Goal: Transaction & Acquisition: Book appointment/travel/reservation

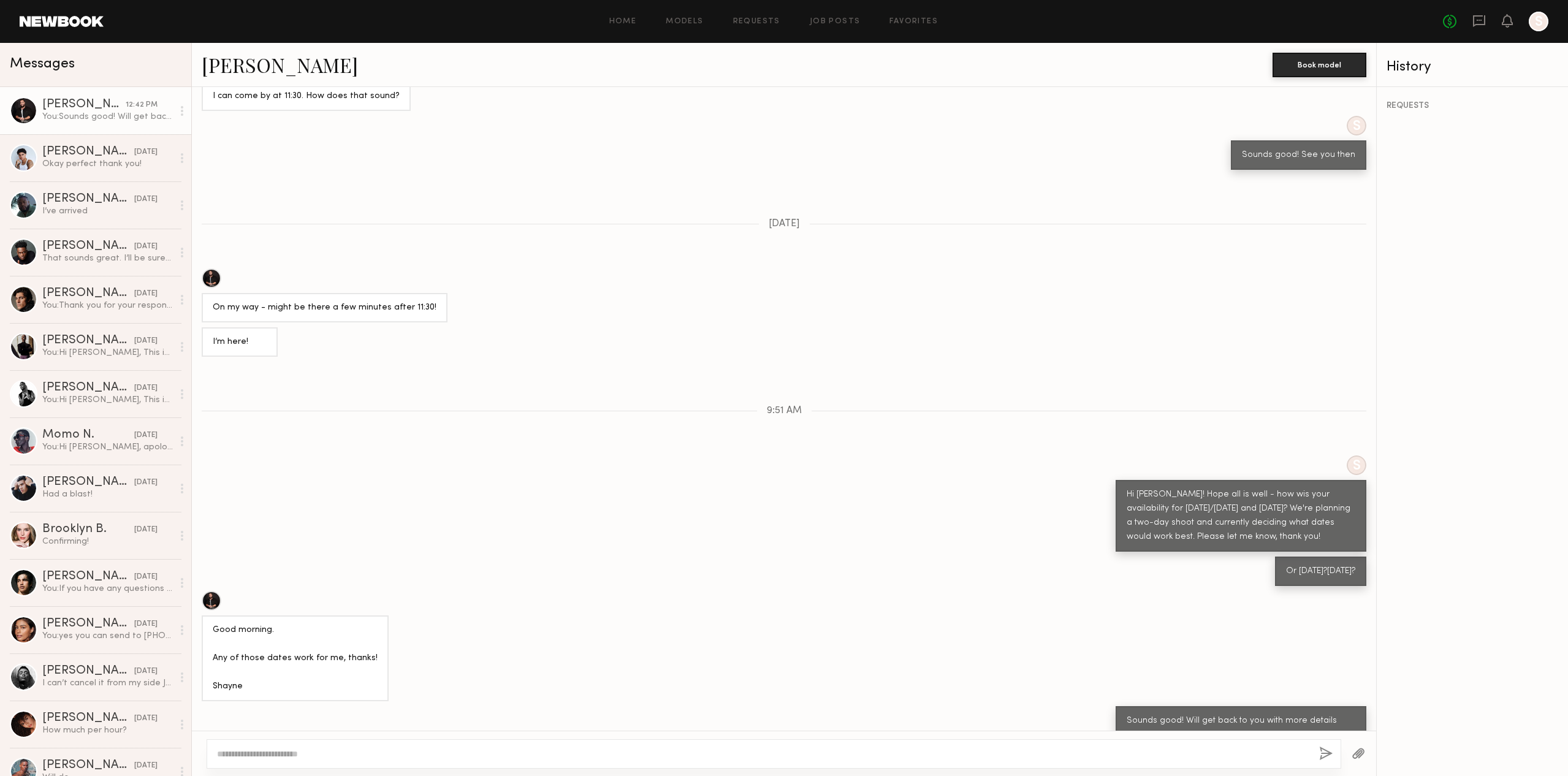
scroll to position [1068, 0]
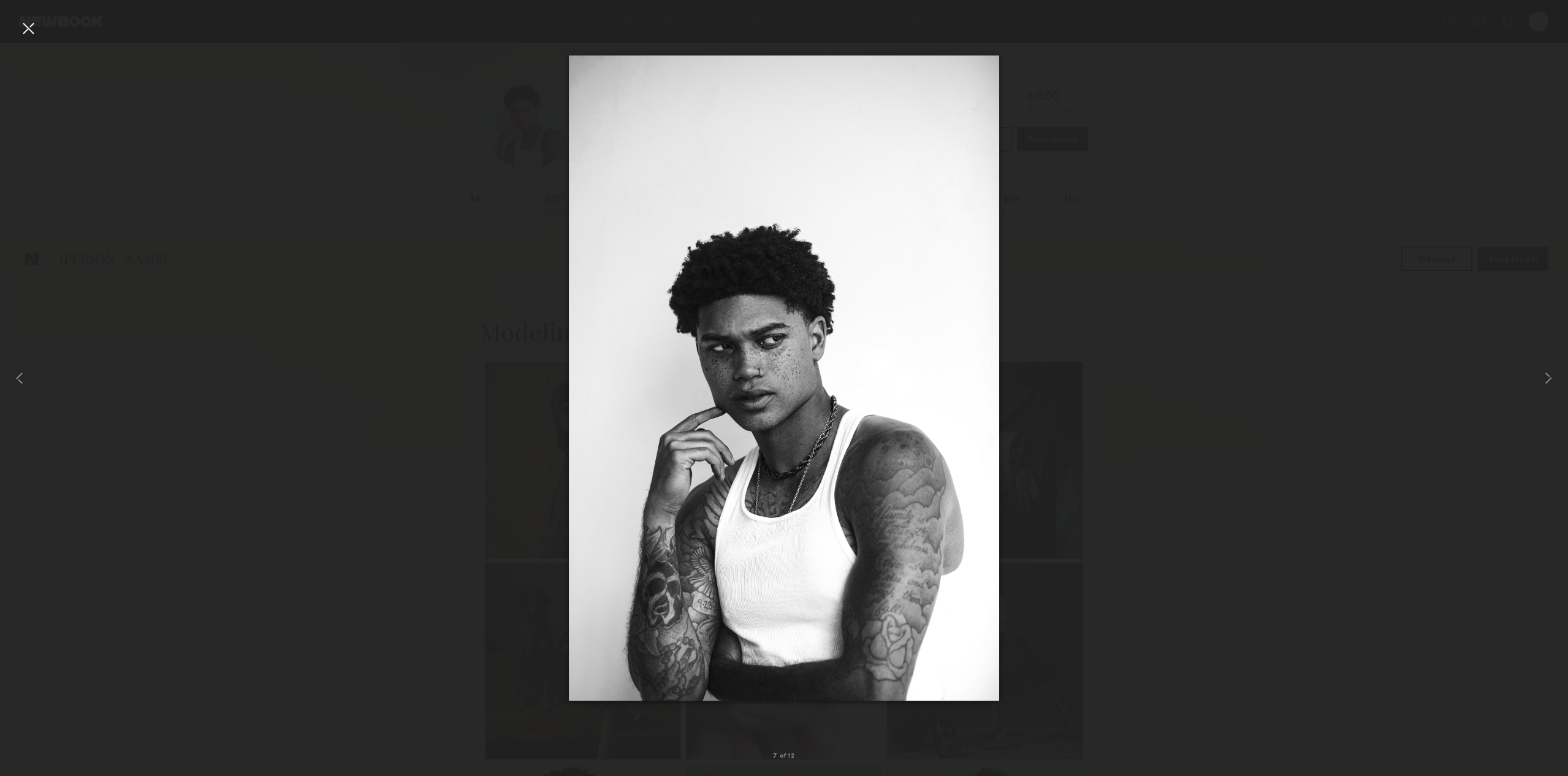
click at [268, 200] on div at bounding box center [784, 378] width 1568 height 718
click at [22, 22] on div at bounding box center [28, 28] width 19 height 19
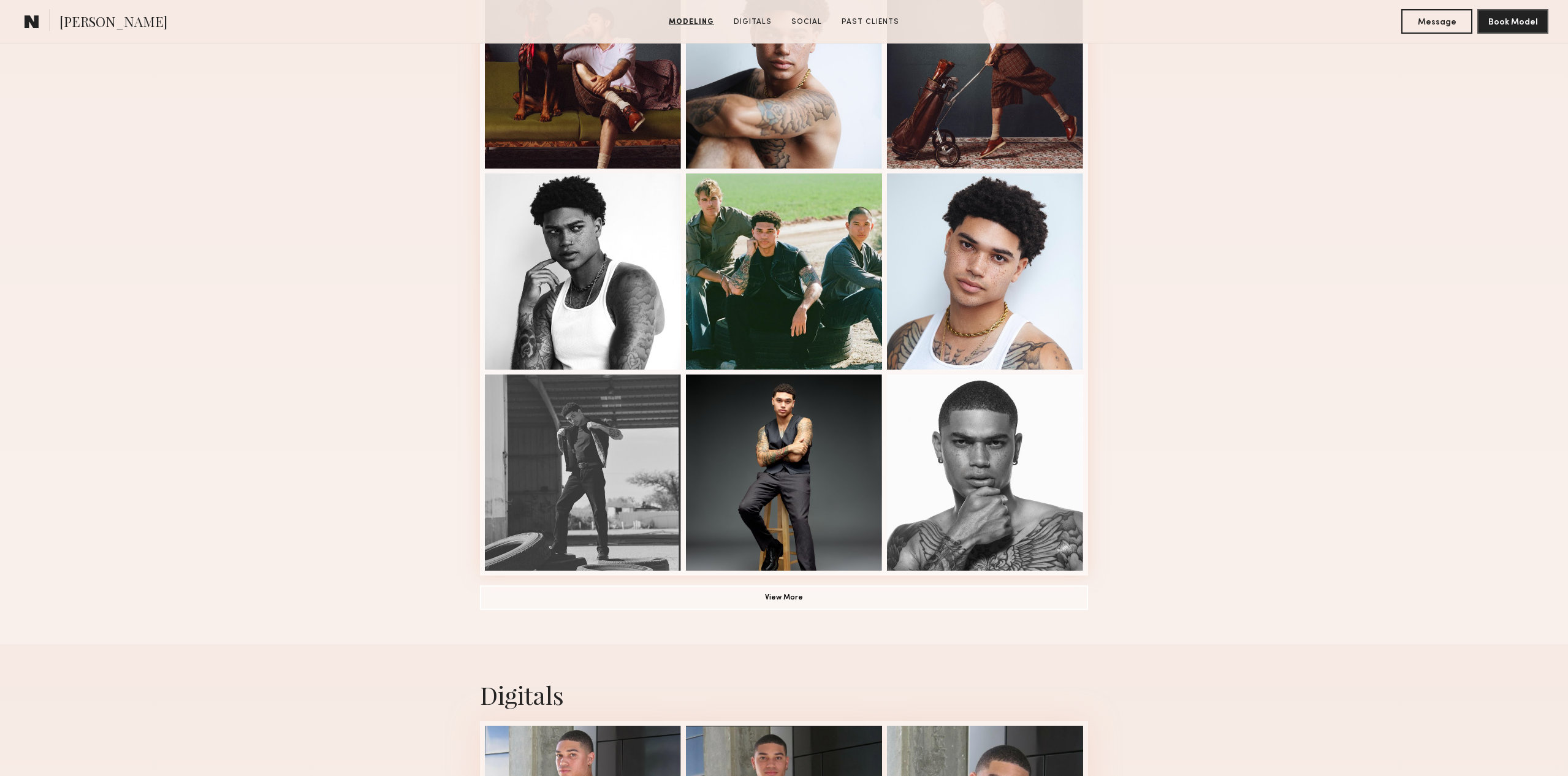
scroll to position [1762, 0]
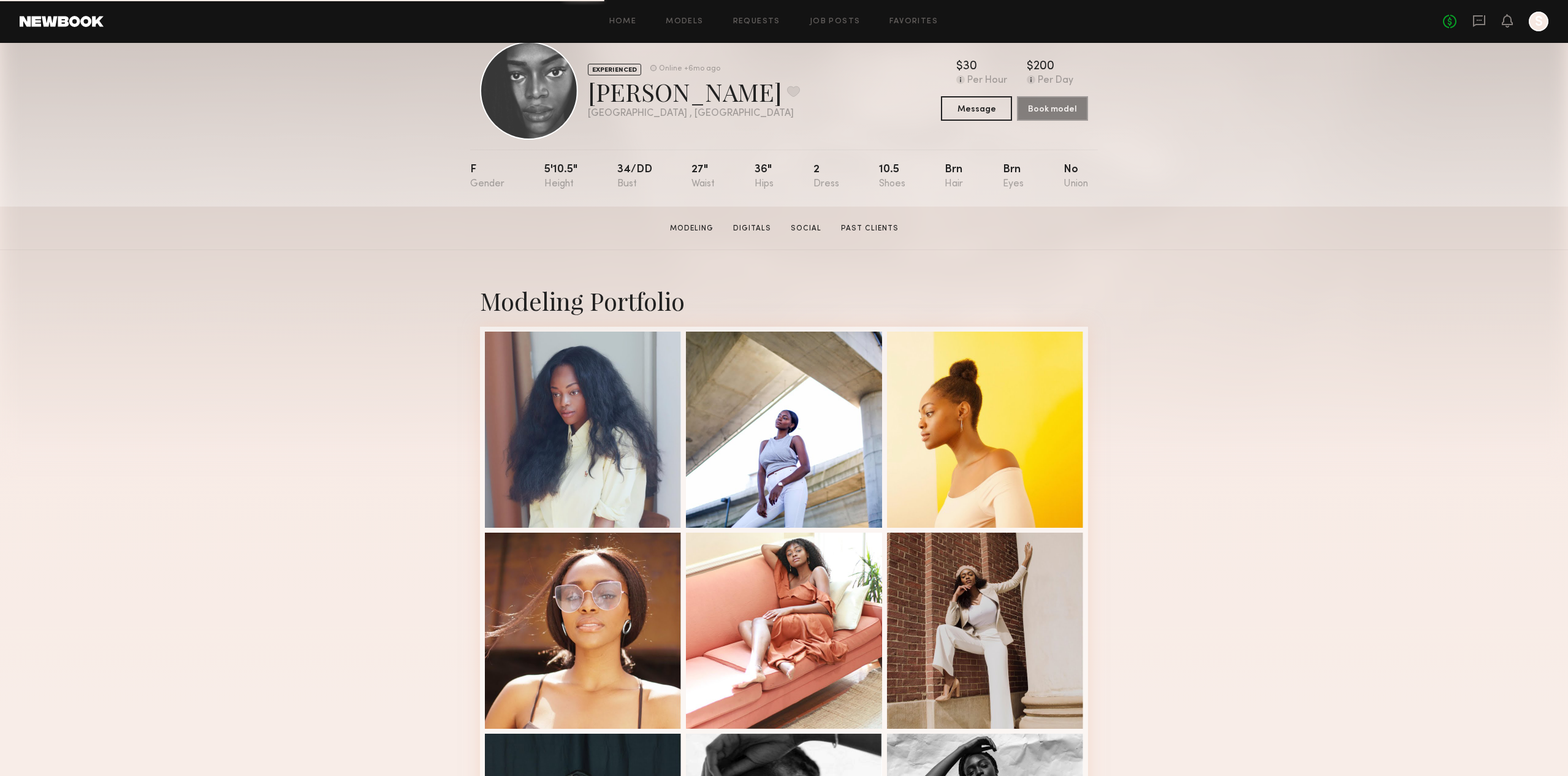
scroll to position [32, 0]
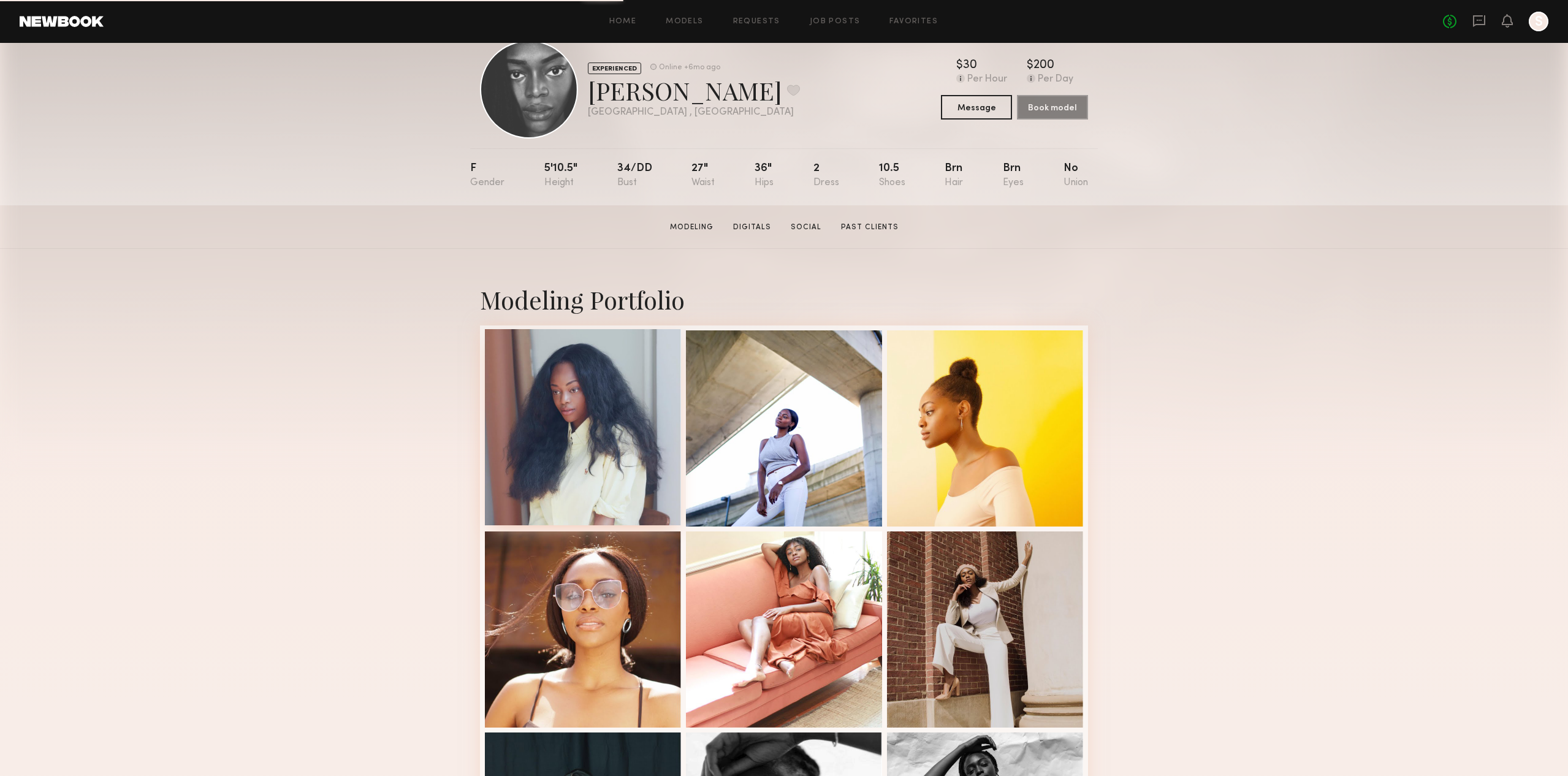
click at [598, 358] on div at bounding box center [582, 427] width 196 height 196
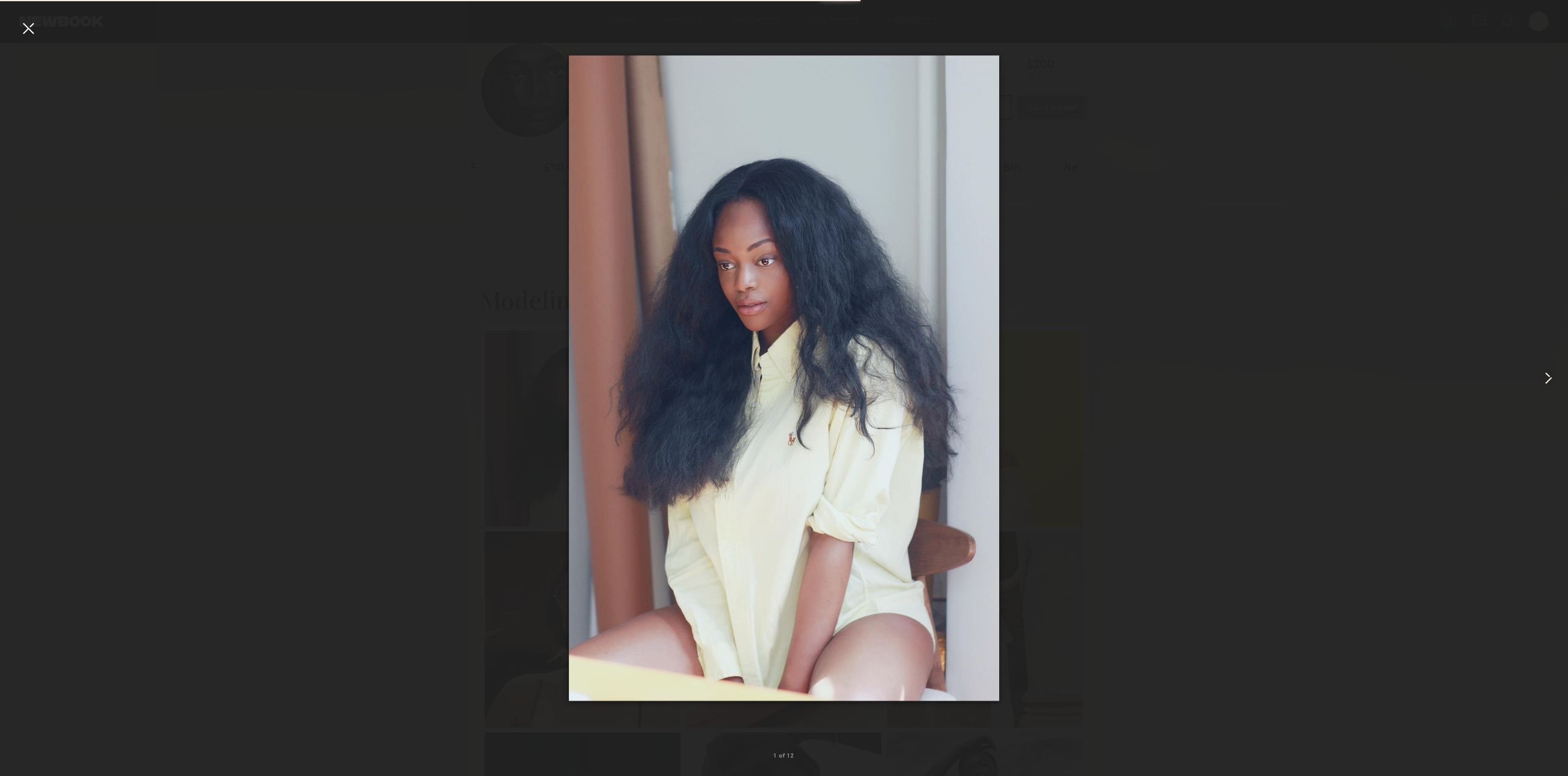
click at [1535, 380] on div at bounding box center [1536, 378] width 63 height 718
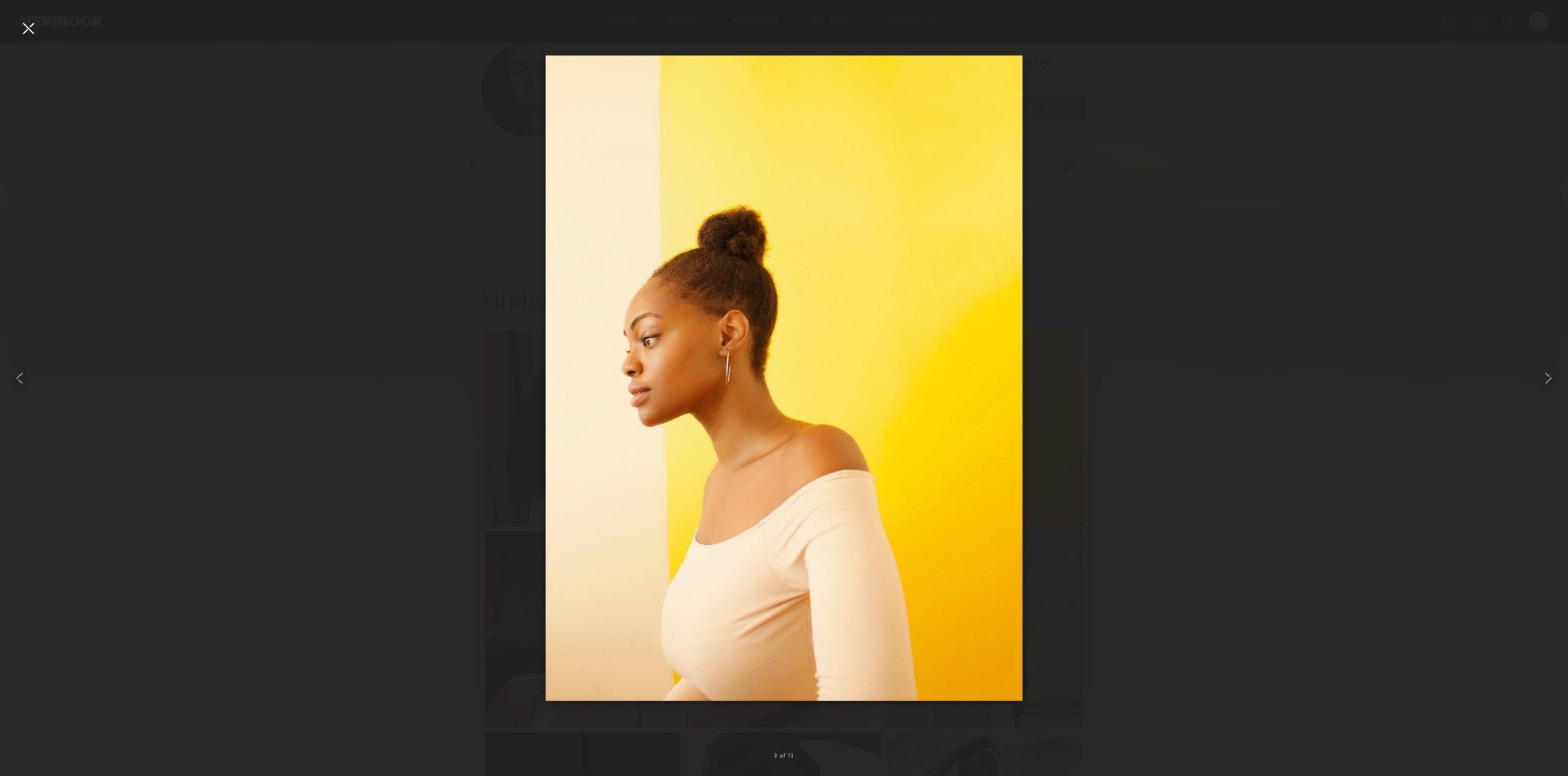
click at [1396, 381] on div at bounding box center [784, 378] width 1568 height 718
click at [20, 26] on div at bounding box center [28, 28] width 19 height 19
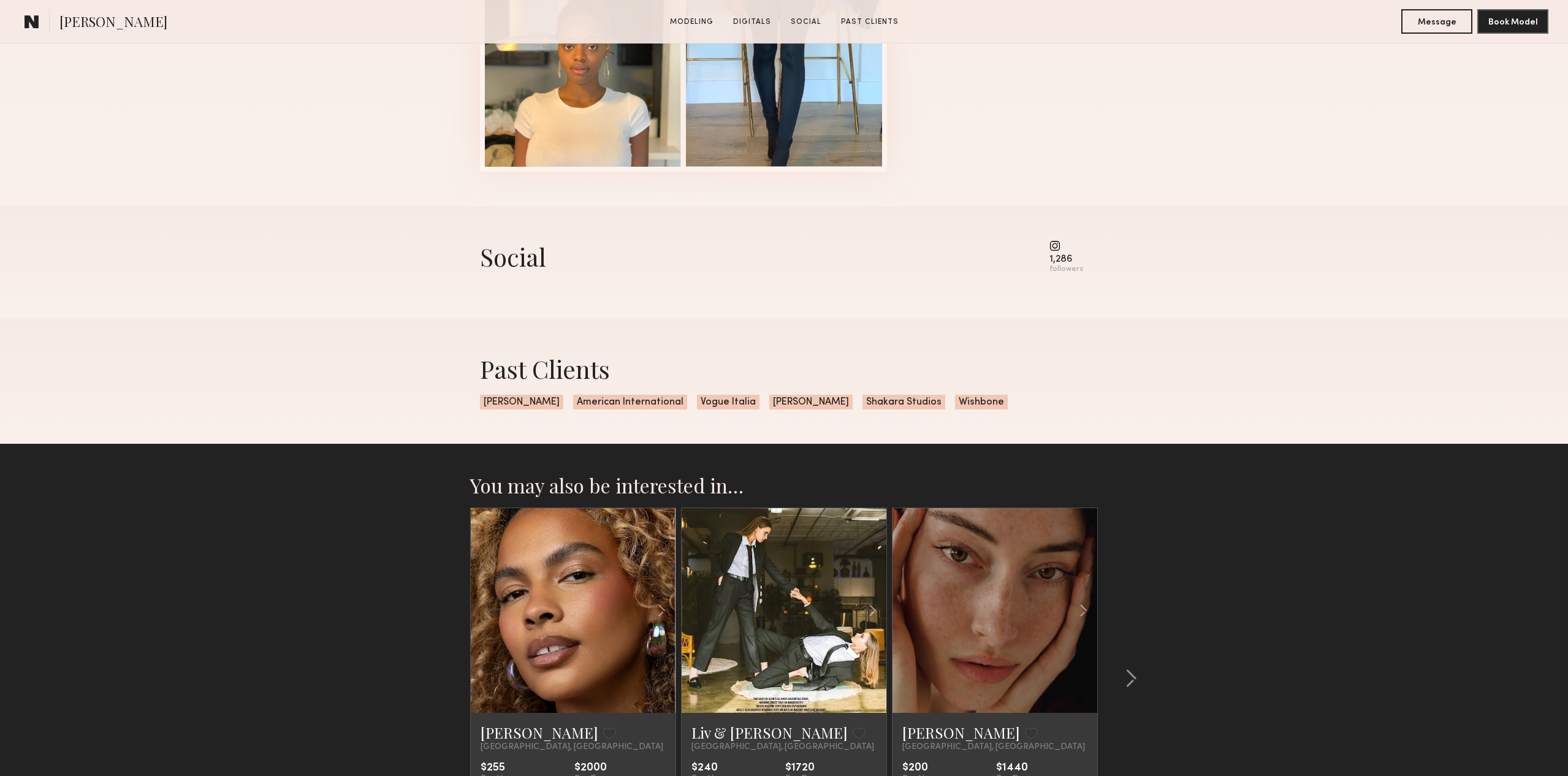
scroll to position [1879, 0]
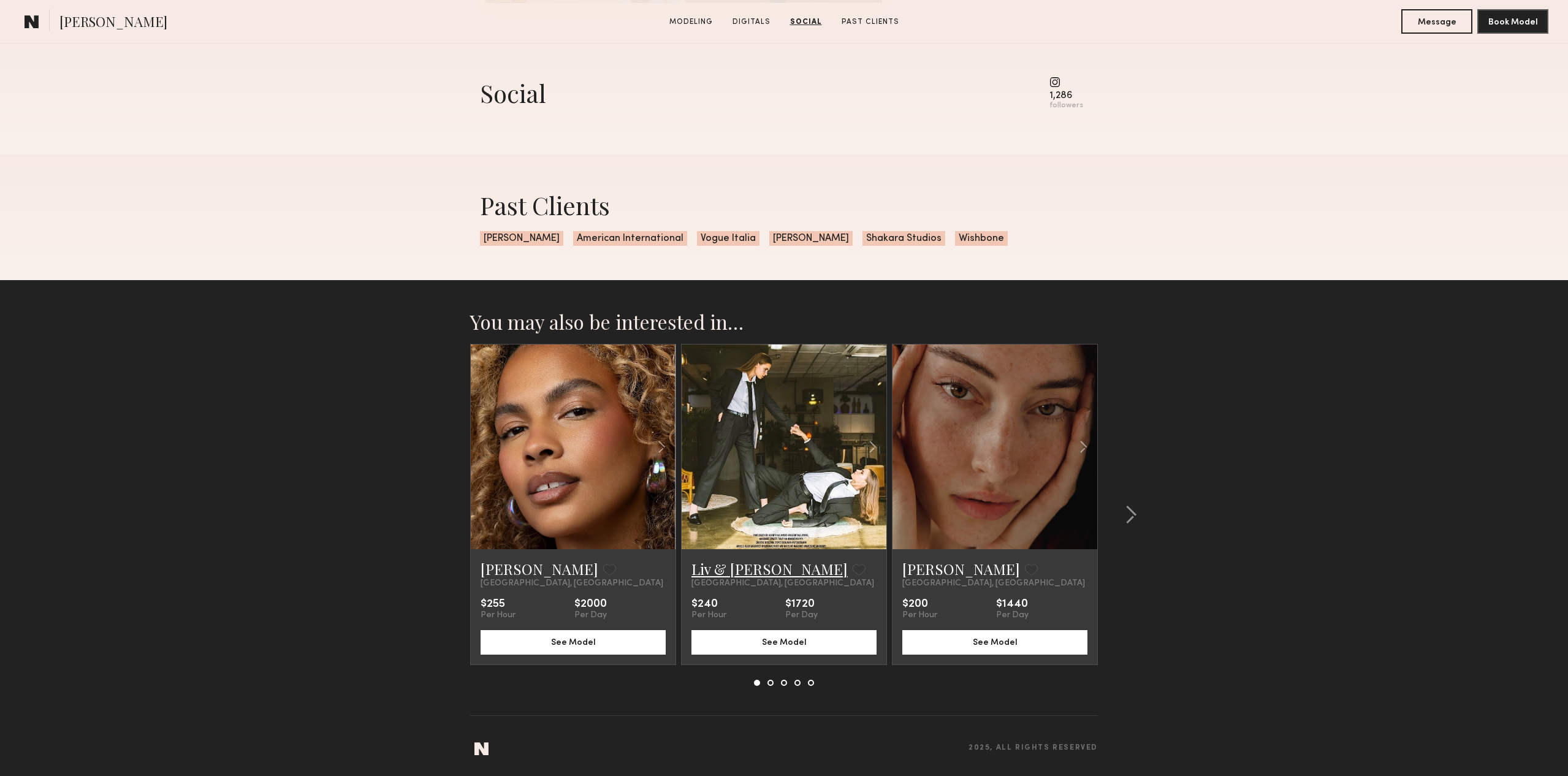
click at [720, 569] on link "Liv & [PERSON_NAME]" at bounding box center [769, 569] width 156 height 19
click at [1131, 513] on common-icon at bounding box center [1131, 515] width 12 height 19
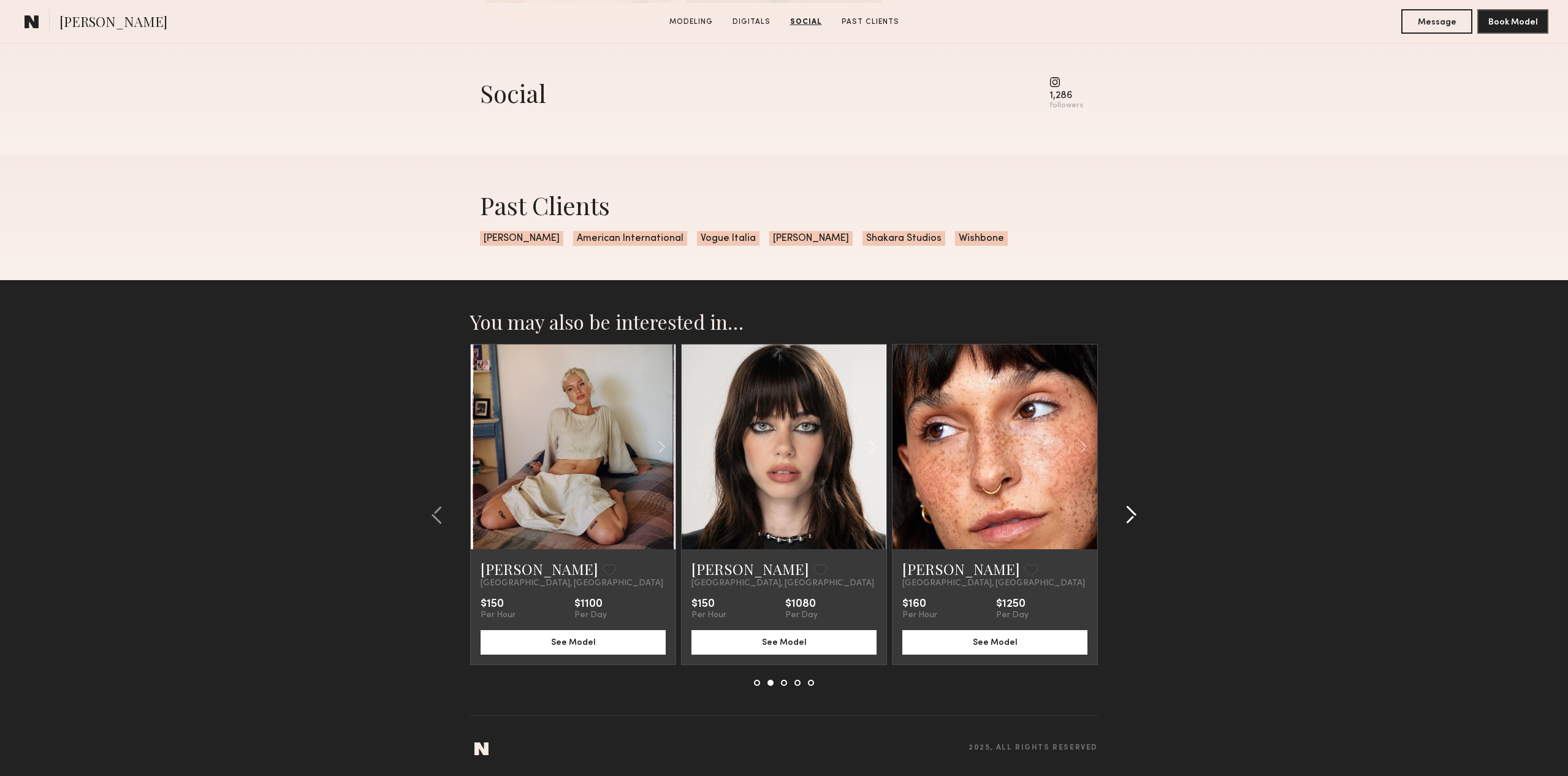
click at [1136, 518] on common-icon at bounding box center [1131, 515] width 12 height 19
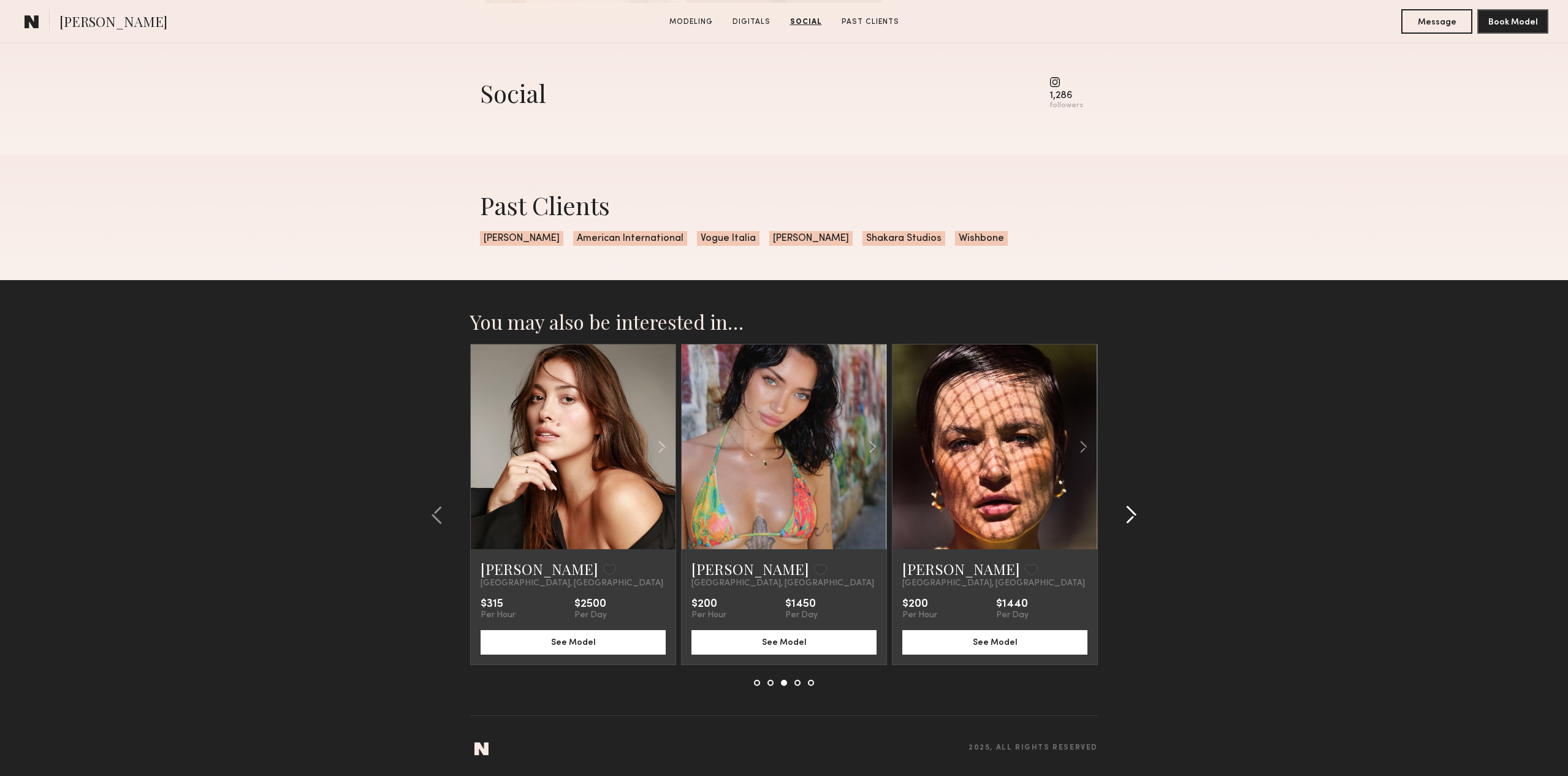
click at [1134, 513] on common-icon at bounding box center [1131, 515] width 12 height 19
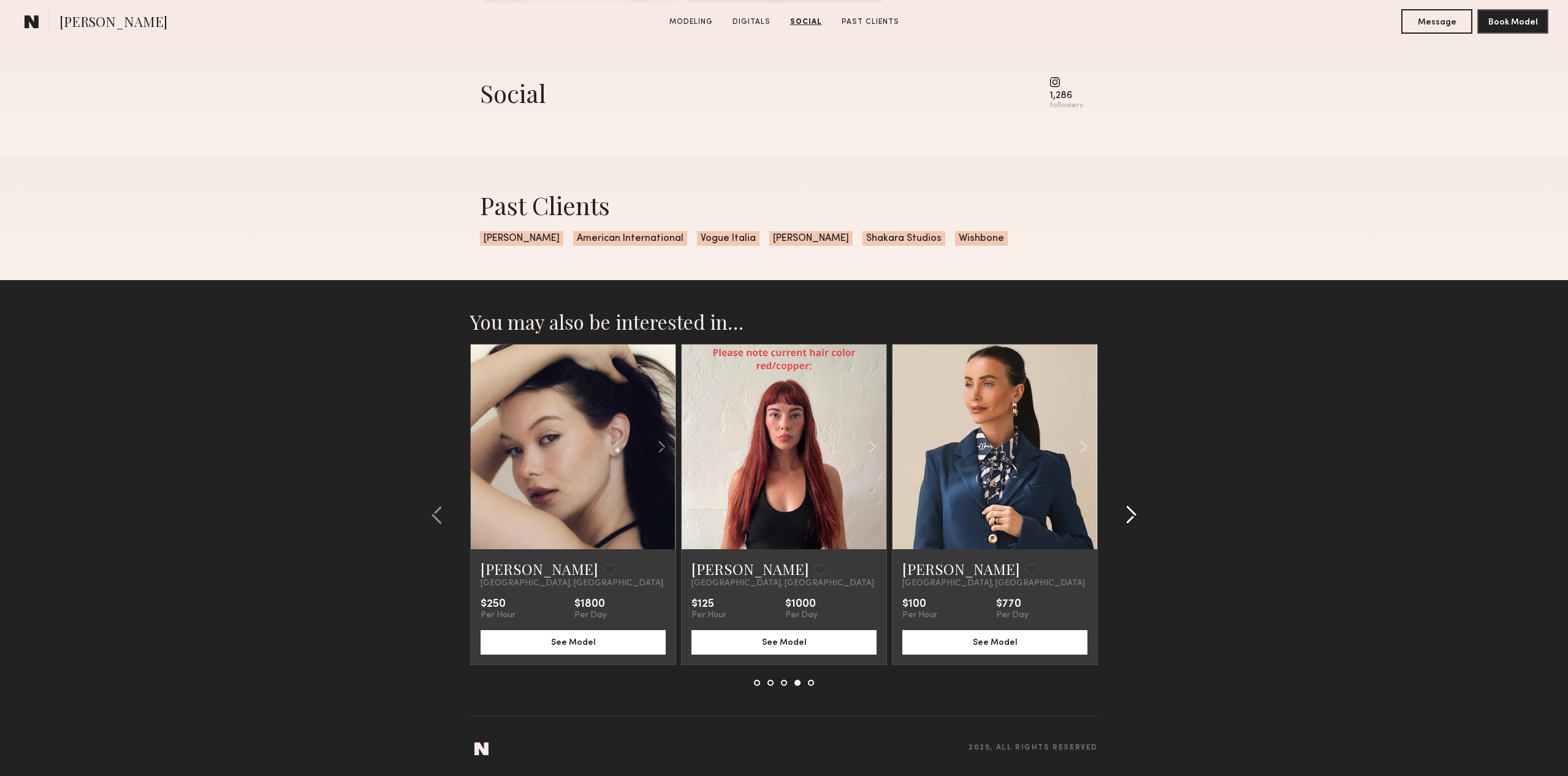
click at [1131, 511] on common-icon at bounding box center [1131, 515] width 12 height 19
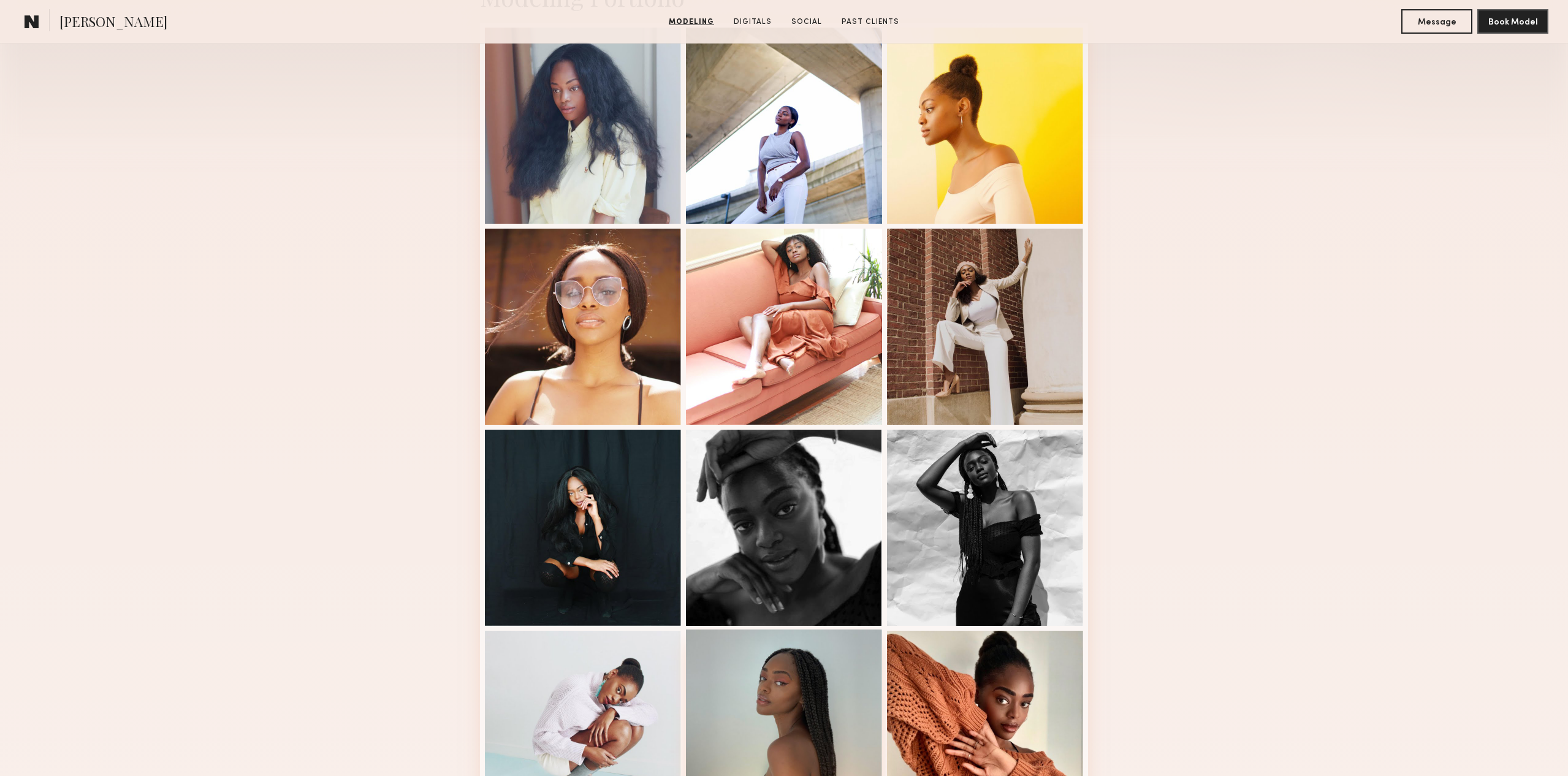
scroll to position [0, 0]
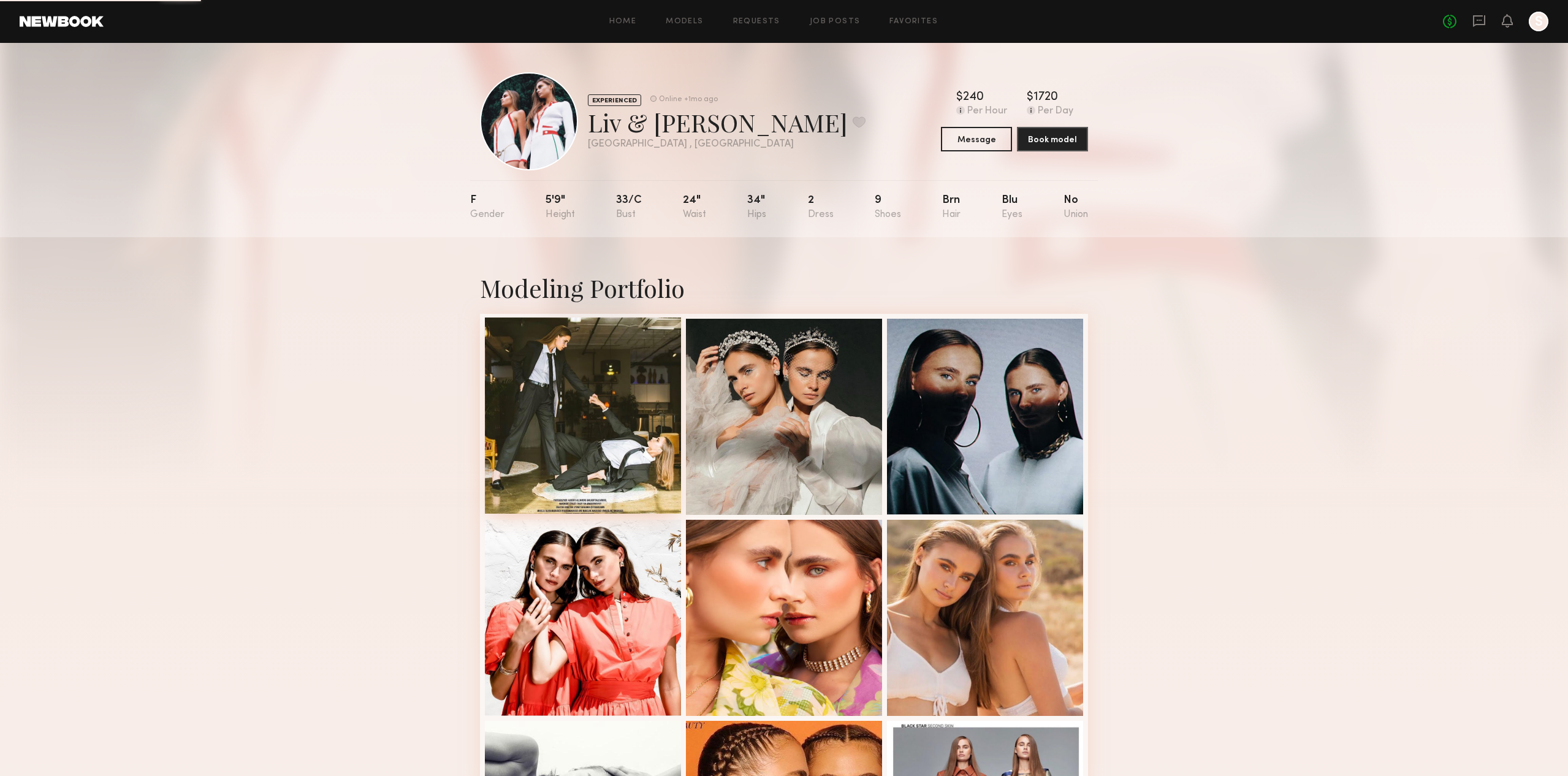
click at [590, 368] on div at bounding box center [582, 416] width 196 height 196
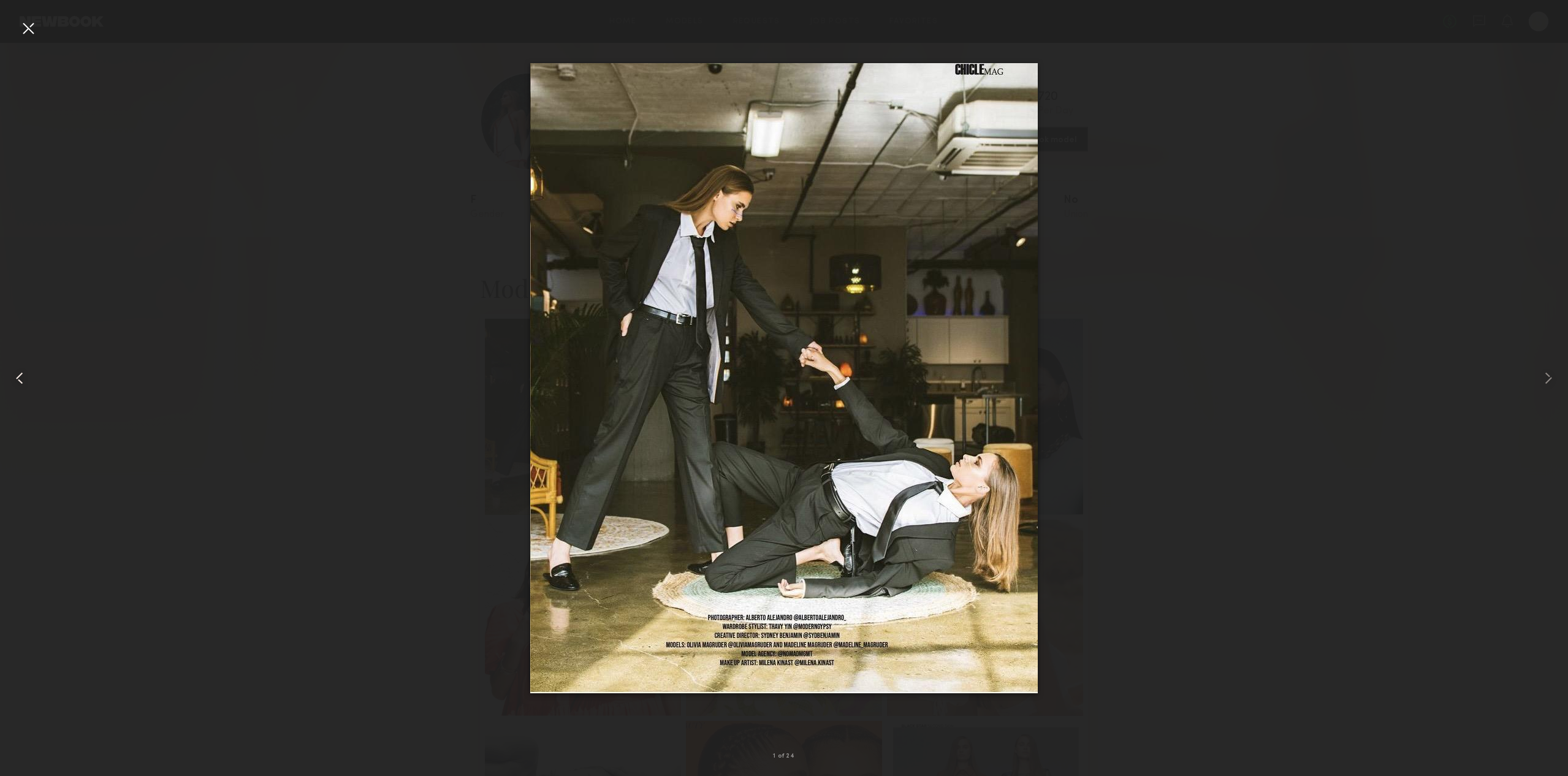
click at [42, 35] on div at bounding box center [31, 378] width 63 height 718
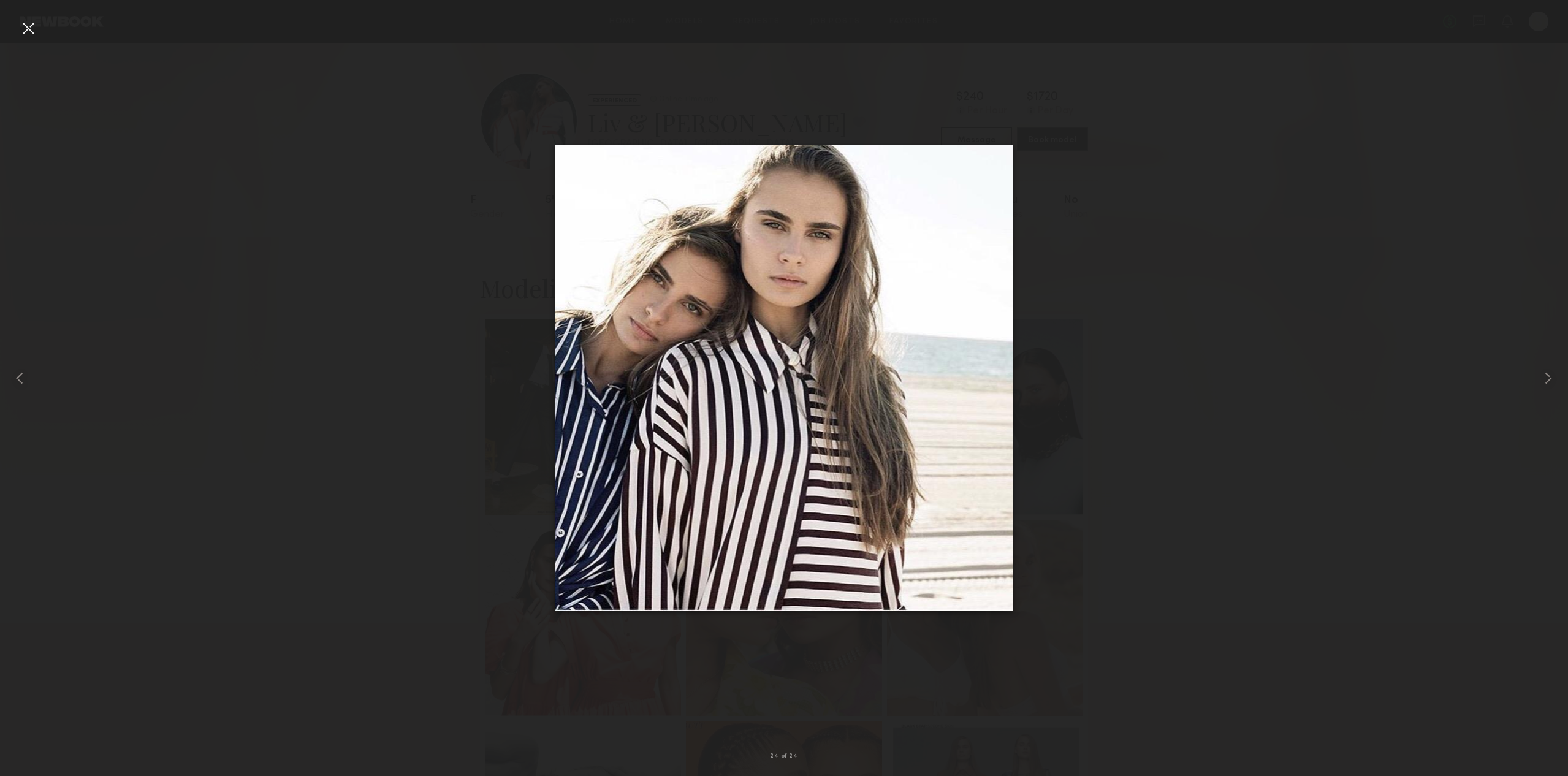
click at [31, 33] on div at bounding box center [28, 28] width 19 height 19
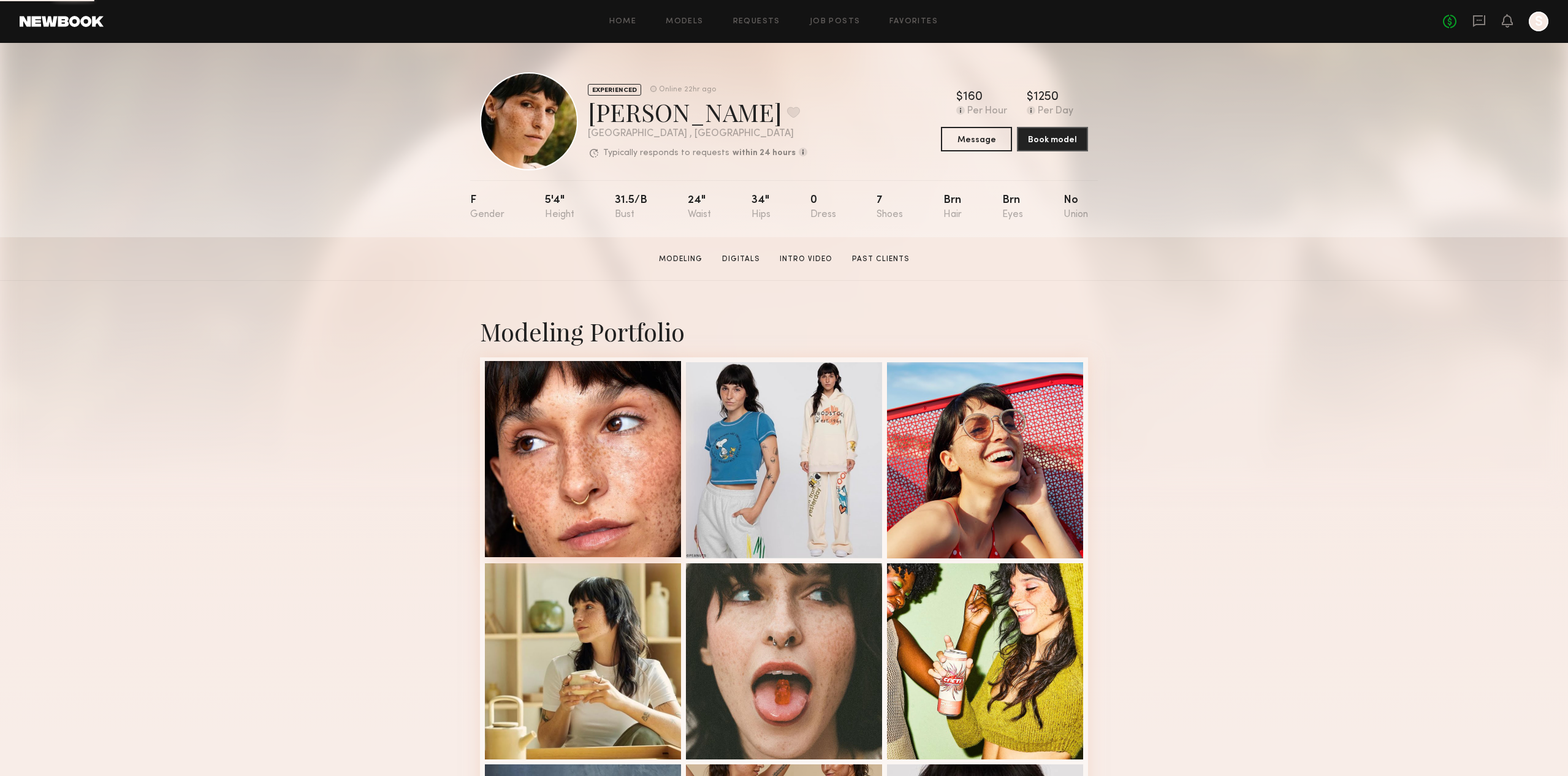
click at [593, 437] on div at bounding box center [582, 459] width 196 height 196
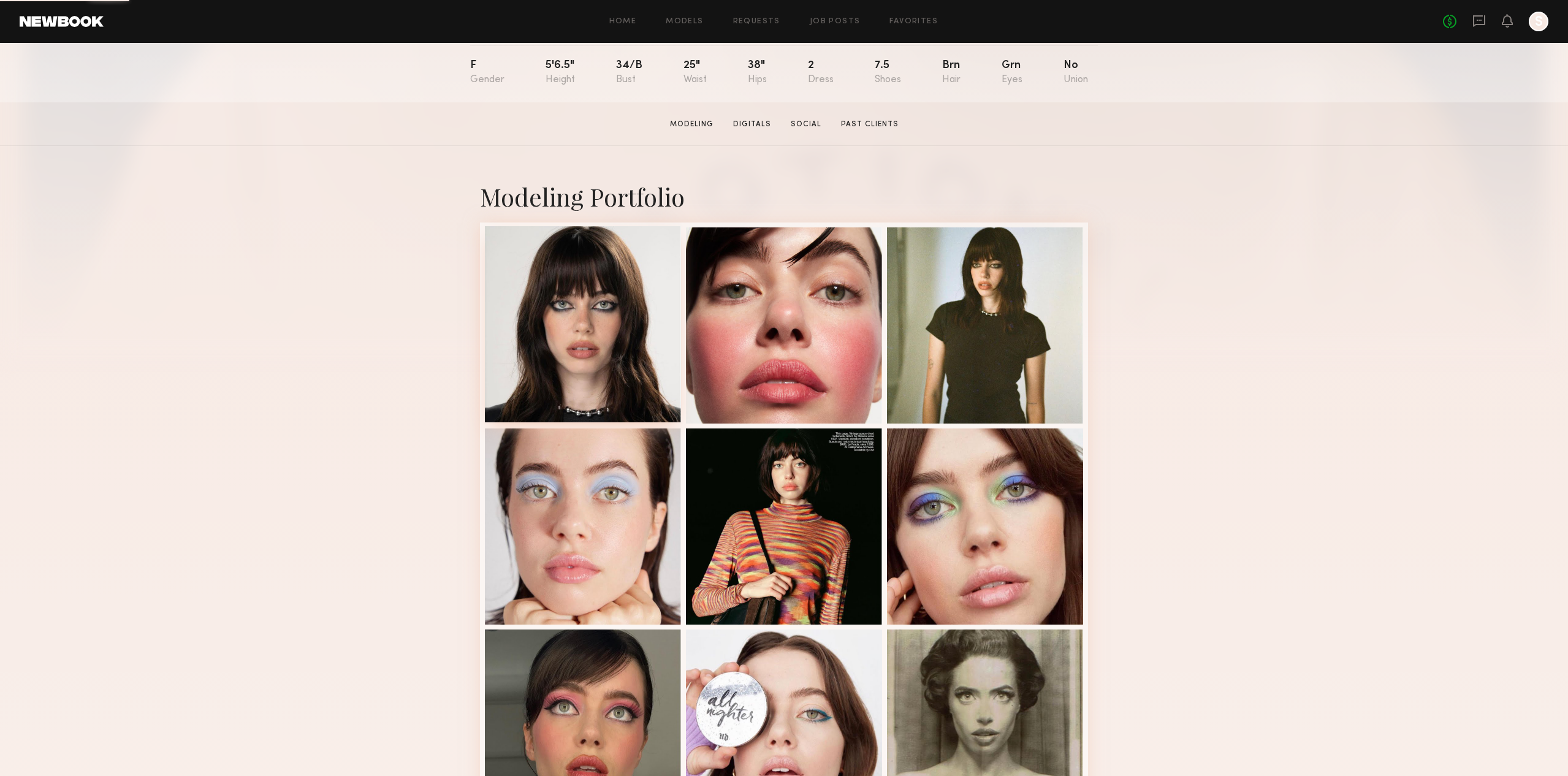
scroll to position [136, 0]
click at [565, 294] on div at bounding box center [582, 324] width 196 height 196
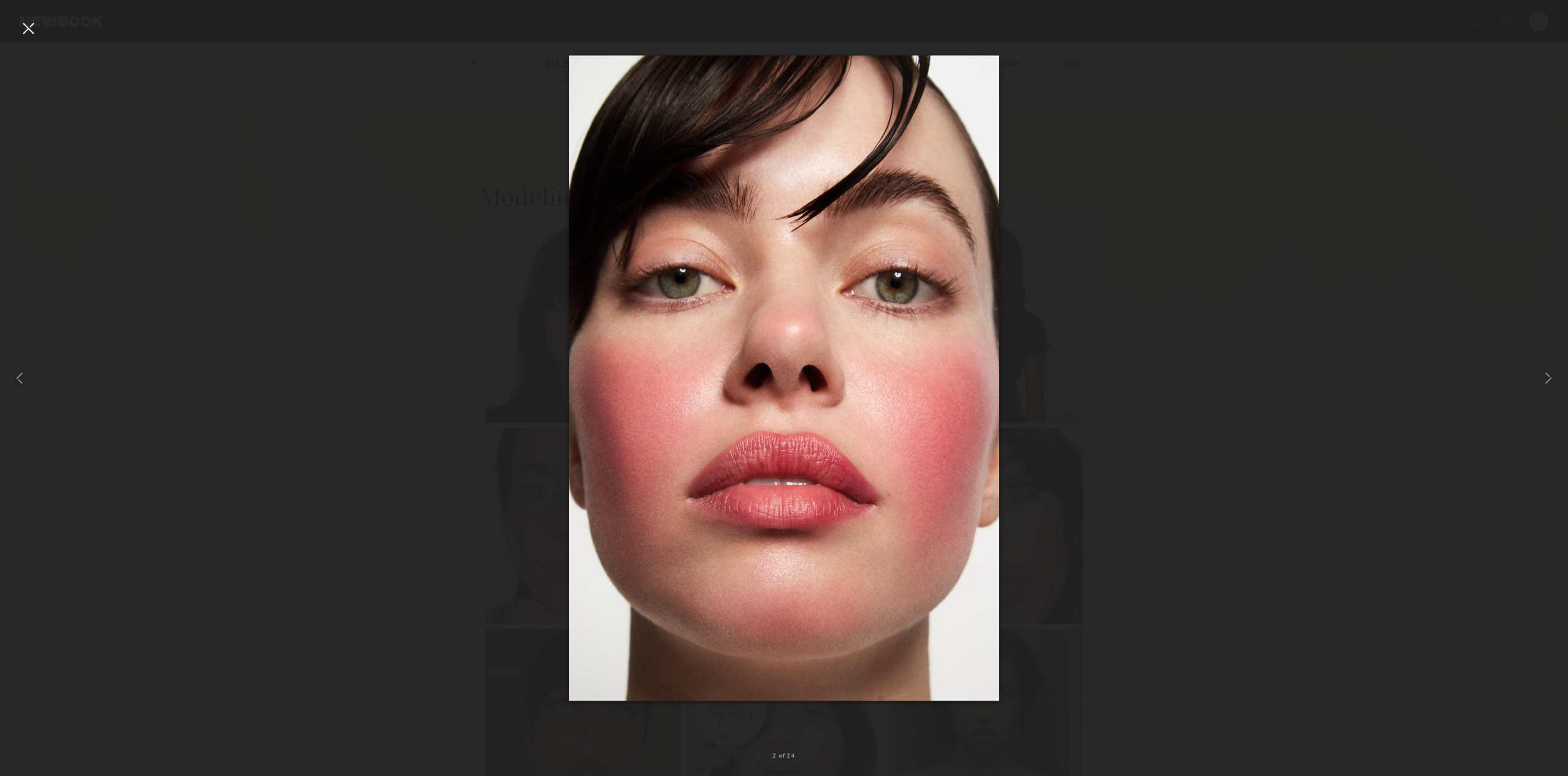
click at [1115, 376] on div at bounding box center [784, 378] width 1568 height 718
click at [33, 31] on div at bounding box center [28, 28] width 19 height 19
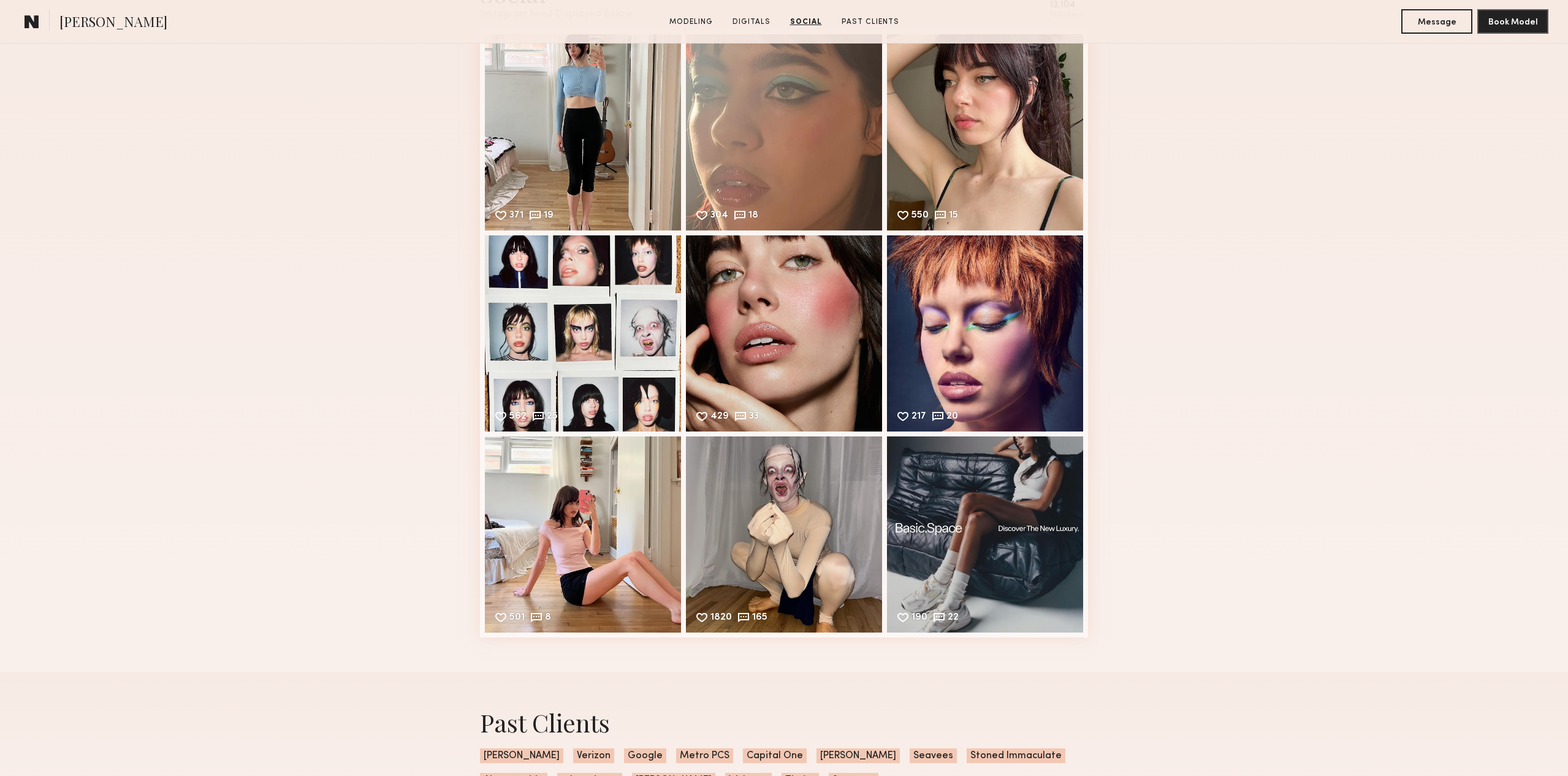
scroll to position [2586, 0]
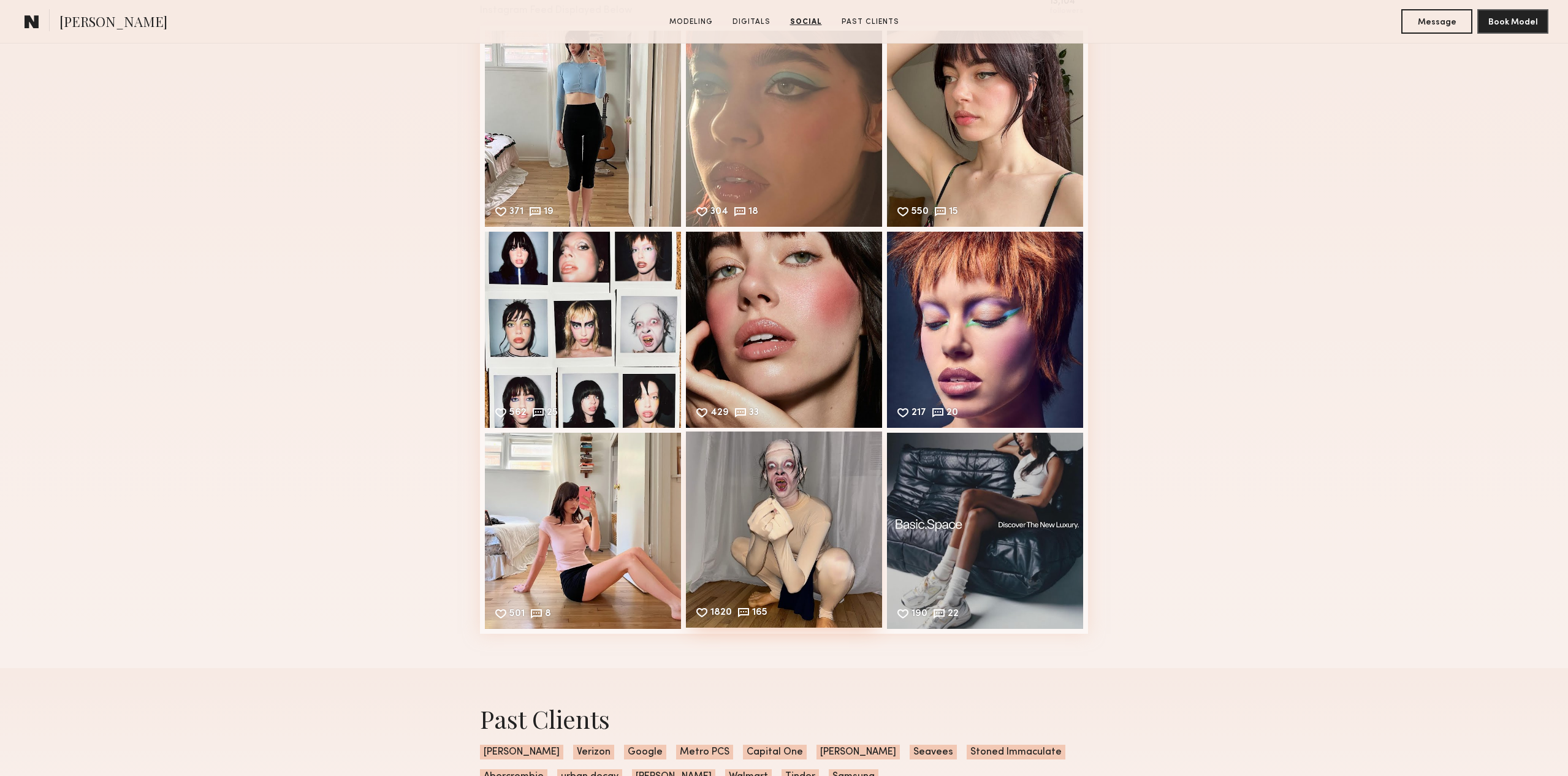
click at [739, 526] on div "1820 165 Likes & comments displayed to show model’s engagement" at bounding box center [784, 530] width 196 height 196
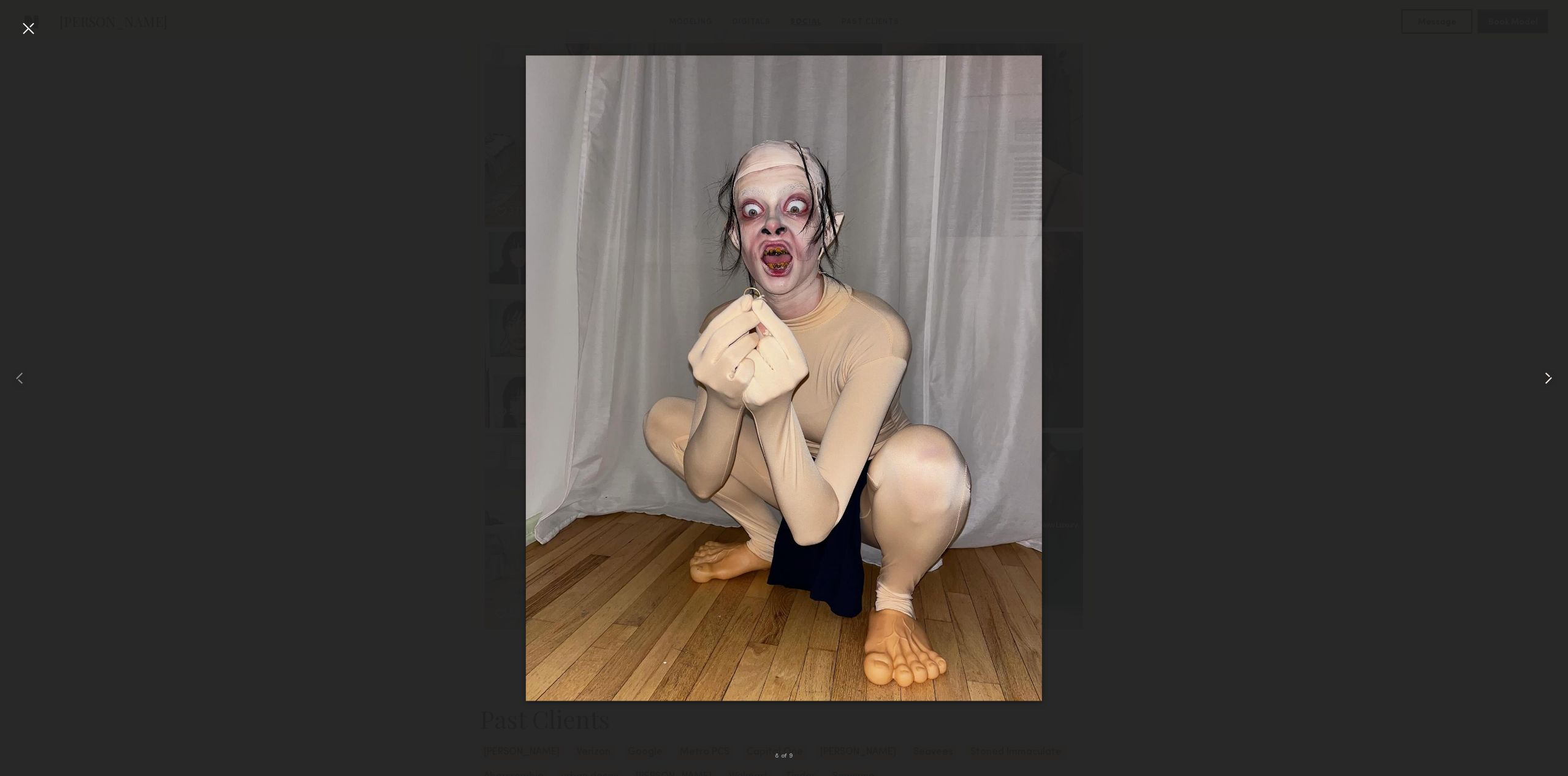
click at [1547, 383] on common-icon at bounding box center [1549, 378] width 19 height 19
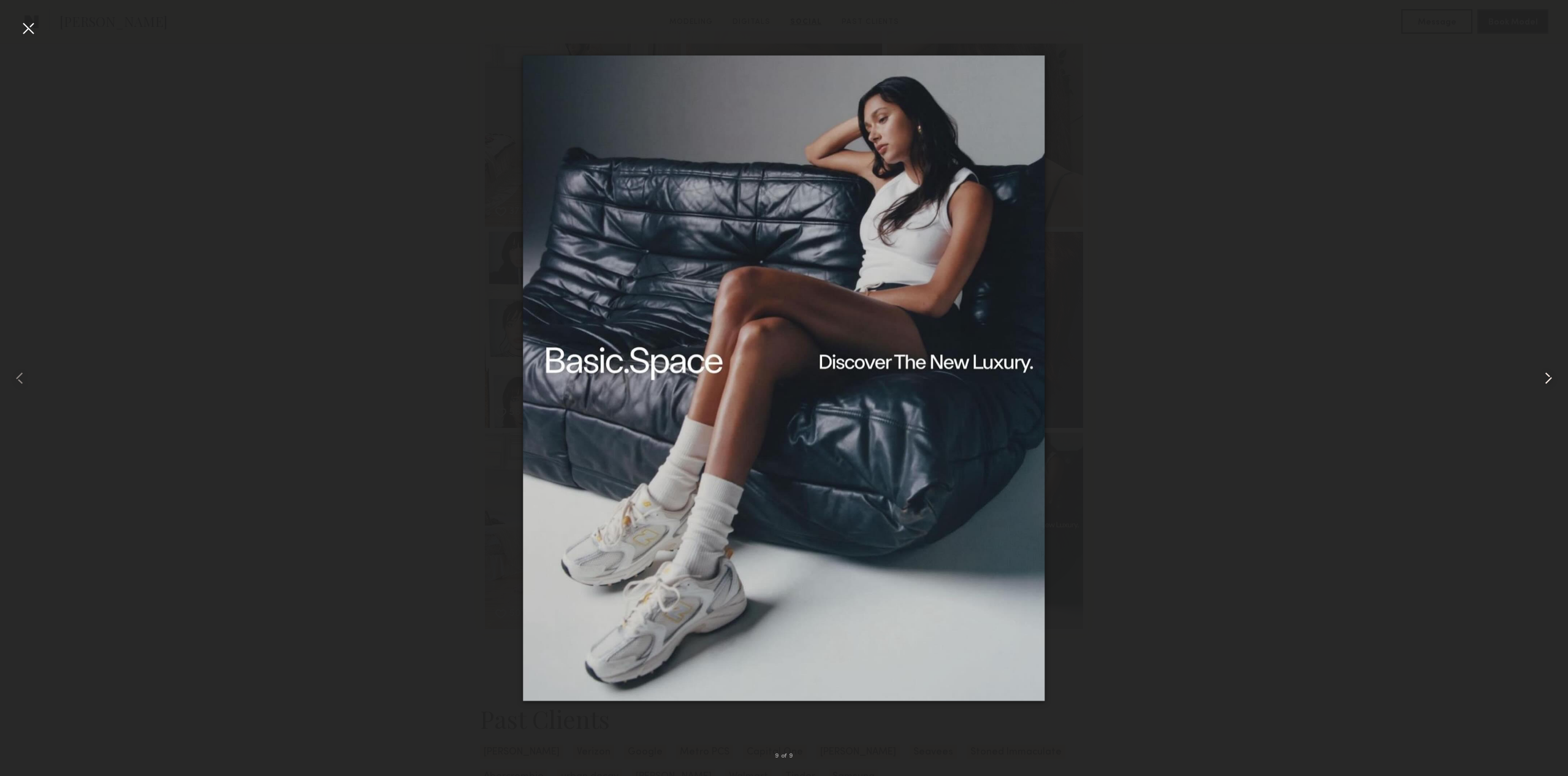
click at [1547, 383] on common-icon at bounding box center [1549, 378] width 19 height 19
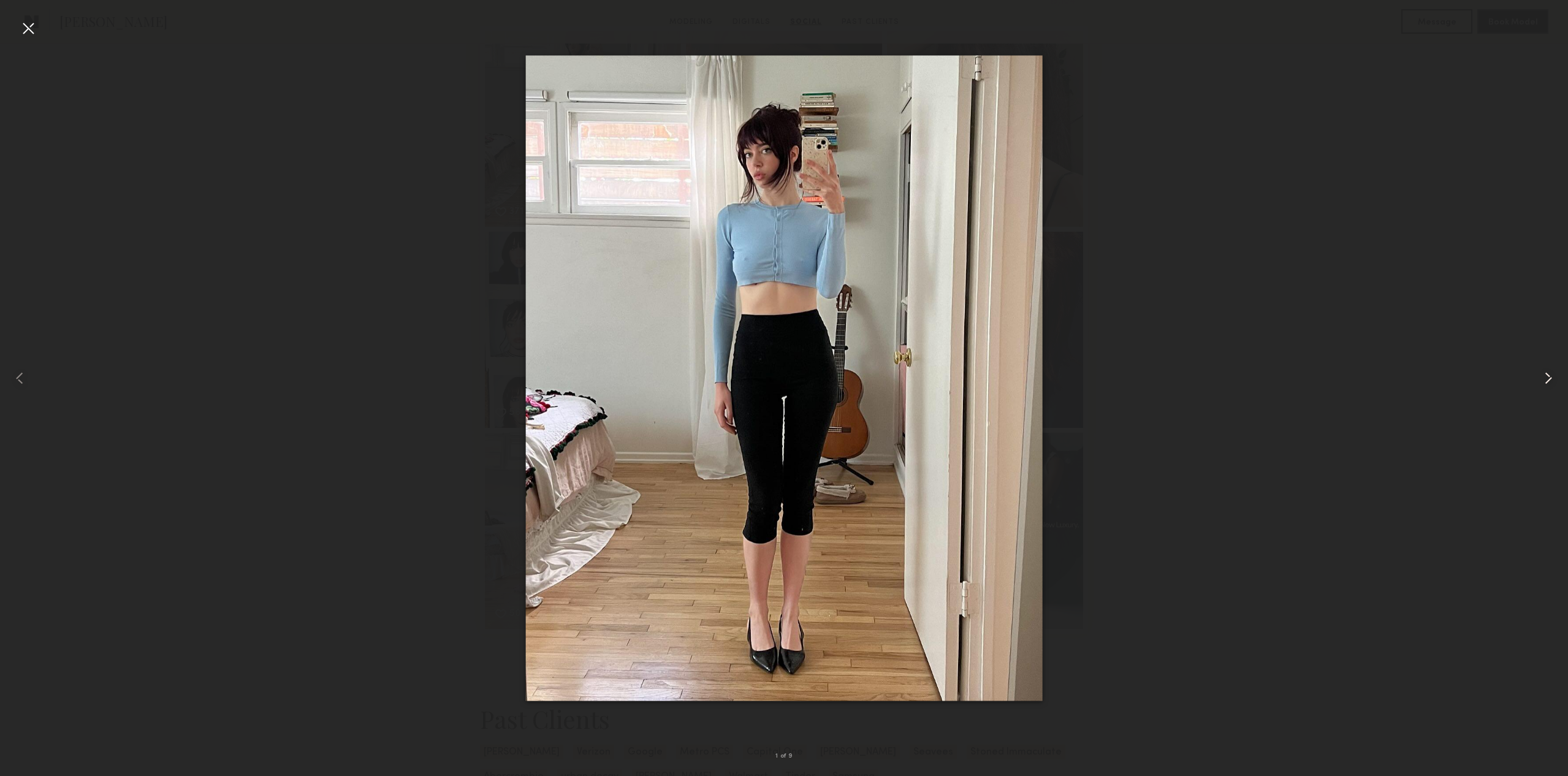
click at [1547, 383] on common-icon at bounding box center [1549, 378] width 19 height 19
